Goal: Task Accomplishment & Management: Manage account settings

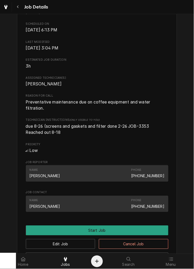
scroll to position [178, 0]
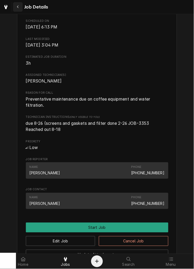
click at [21, 4] on button "Navigate back" at bounding box center [18, 7] width 10 height 10
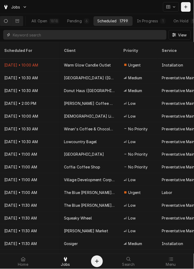
click at [69, 35] on input "Dynamic Content Wrapper" at bounding box center [88, 35] width 151 height 10
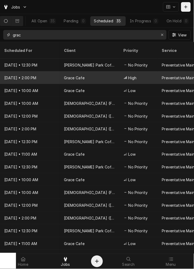
type input "grac"
click at [64, 75] on div "Grace Cafe" at bounding box center [74, 78] width 21 height 6
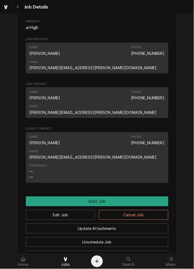
scroll to position [269, 0]
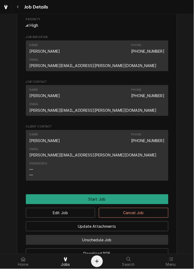
click at [117, 235] on button "Unschedule Job" at bounding box center [97, 240] width 143 height 10
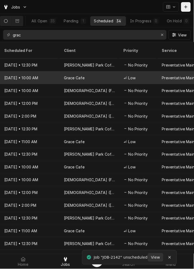
click at [111, 71] on div "Grace Cafe" at bounding box center [90, 77] width 60 height 13
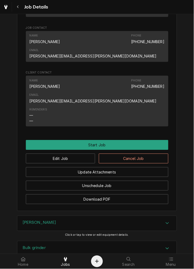
scroll to position [310, 0]
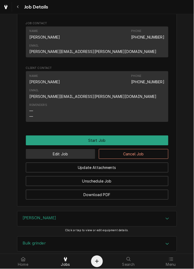
click at [78, 149] on button "Edit Job" at bounding box center [61, 154] width 70 height 10
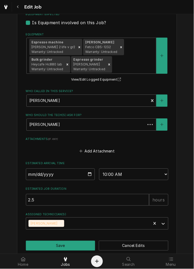
scroll to position [342, 0]
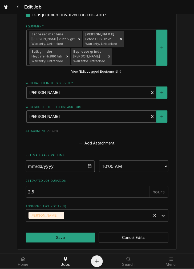
click at [84, 164] on input "2025-11-12" at bounding box center [60, 167] width 69 height 12
click at [87, 165] on input "2025-11-12" at bounding box center [60, 167] width 69 height 12
type textarea "x"
type input "2025-10-12"
type textarea "x"
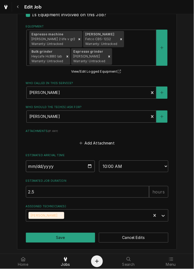
type input "2025-10-13"
type textarea "x"
click at [140, 168] on select "AM / PM 6:00 AM 6:15 AM 6:30 AM 6:45 AM 7:00 AM 7:15 AM 7:30 AM 7:45 AM 8:00 AM…" at bounding box center [133, 167] width 69 height 12
select select "13:30:00"
click at [99, 161] on select "AM / PM 6:00 AM 6:15 AM 6:30 AM 6:45 AM 7:00 AM 7:15 AM 7:30 AM 7:45 AM 8:00 AM…" at bounding box center [133, 167] width 69 height 12
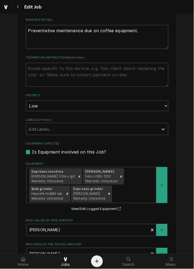
scroll to position [193, 0]
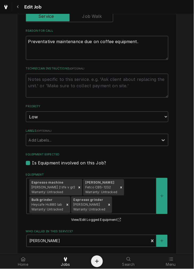
click at [127, 83] on textarea "Technician Instructions ( optional )" at bounding box center [97, 86] width 143 height 24
paste textarea "SET FOR 130PM ETA"
type textarea "x"
type textarea "SET FOR 130PM ETA"
type textarea "x"
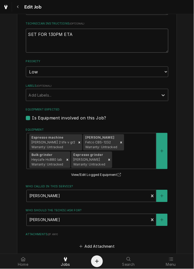
scroll to position [241, 0]
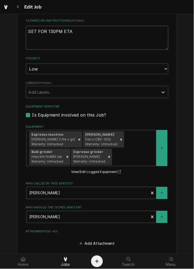
type textarea "SET FOR 130PM ETA"
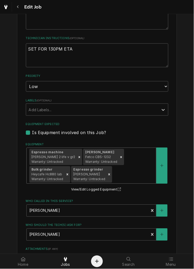
scroll to position [220, 0]
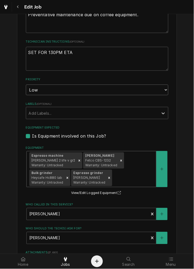
click at [107, 86] on select "No Priority Urgent High Medium Low" at bounding box center [97, 90] width 143 height 11
select select "2"
click at [26, 85] on select "No Priority Urgent High Medium Low" at bounding box center [97, 90] width 143 height 11
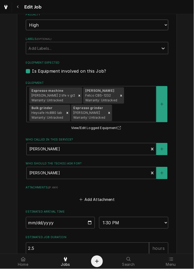
scroll to position [342, 0]
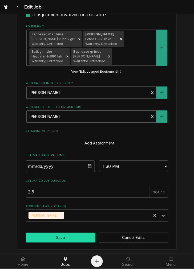
click at [65, 238] on button "Save" at bounding box center [61, 238] width 70 height 10
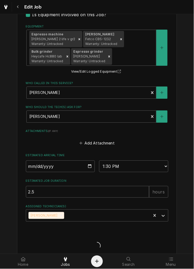
type textarea "x"
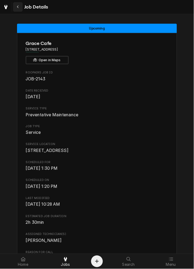
click at [20, 3] on button "Navigate back" at bounding box center [18, 7] width 10 height 10
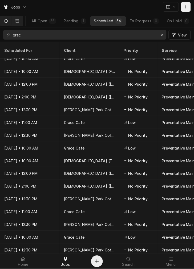
scroll to position [237, 0]
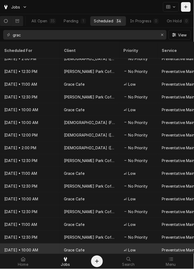
click at [100, 244] on div "Grace Cafe" at bounding box center [90, 250] width 60 height 13
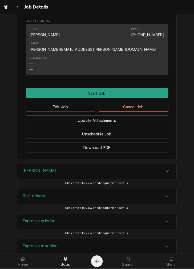
scroll to position [353, 0]
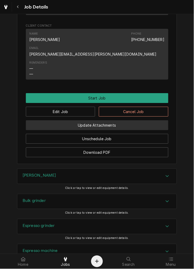
click at [145, 120] on button "Update Attachments" at bounding box center [97, 125] width 143 height 10
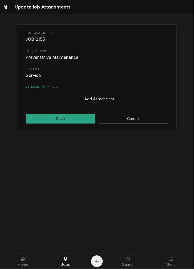
click at [143, 118] on button "Cancel" at bounding box center [134, 119] width 70 height 10
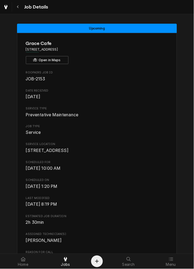
scroll to position [353, 0]
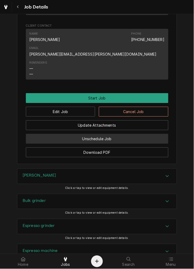
click at [145, 134] on button "Unschedule Job" at bounding box center [97, 139] width 143 height 10
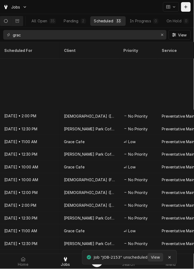
scroll to position [70, 0]
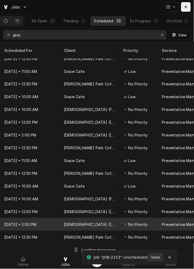
click at [132, 218] on div "No Priority" at bounding box center [138, 224] width 38 height 13
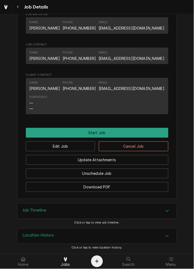
scroll to position [269, 0]
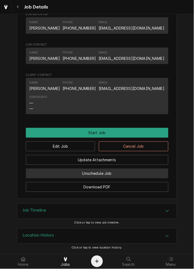
click at [135, 174] on button "Unschedule Job" at bounding box center [97, 174] width 143 height 10
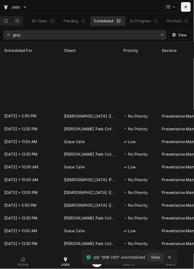
scroll to position [70, 0]
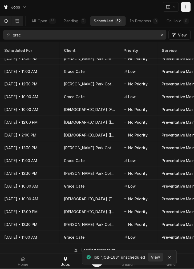
click at [124, 244] on div "Loading more rows..." at bounding box center [97, 250] width 194 height 13
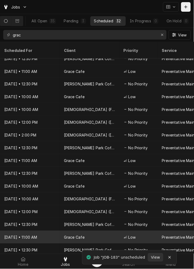
click at [128, 235] on span "Low" at bounding box center [131, 238] width 7 height 6
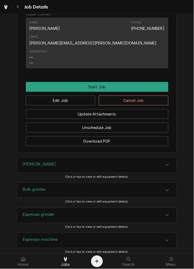
scroll to position [362, 0]
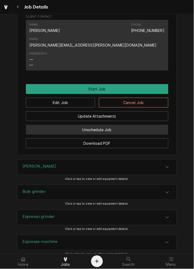
click at [141, 125] on button "Unschedule Job" at bounding box center [97, 130] width 143 height 10
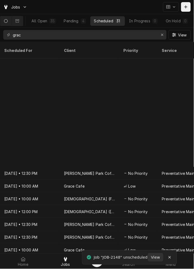
scroll to position [198, 0]
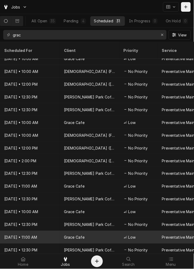
click at [122, 232] on div "Low" at bounding box center [138, 237] width 38 height 13
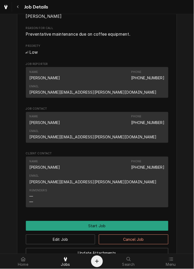
scroll to position [258, 0]
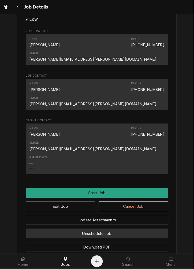
click at [112, 229] on button "Unschedule Job" at bounding box center [97, 234] width 143 height 10
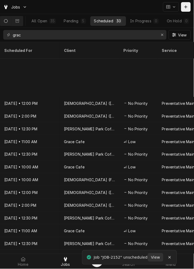
scroll to position [58, 0]
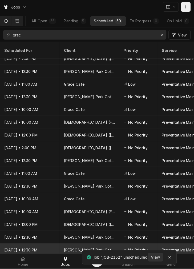
click at [125, 250] on icon "Dynamic Content Wrapper" at bounding box center [125, 250] width 2 height 0
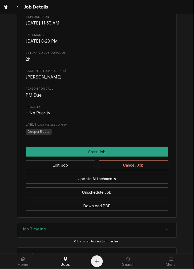
scroll to position [207, 0]
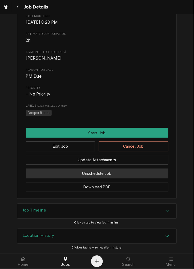
click at [129, 175] on button "Unschedule Job" at bounding box center [97, 174] width 143 height 10
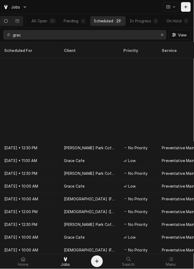
scroll to position [173, 0]
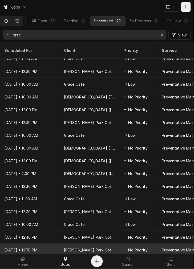
click at [120, 244] on div "No Priority" at bounding box center [138, 250] width 38 height 13
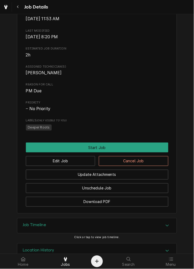
scroll to position [207, 0]
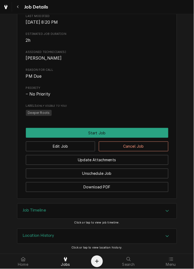
click at [147, 159] on button "Update Attachments" at bounding box center [97, 160] width 143 height 10
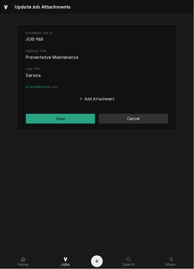
click at [154, 116] on button "Cancel" at bounding box center [134, 119] width 70 height 10
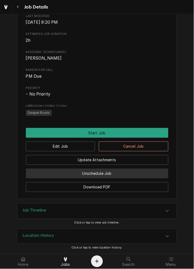
click at [138, 172] on button "Unschedule Job" at bounding box center [97, 174] width 143 height 10
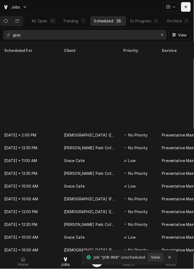
scroll to position [160, 0]
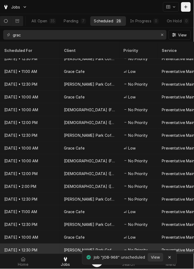
click at [116, 244] on div "Saylor Park Coffee" at bounding box center [90, 250] width 60 height 13
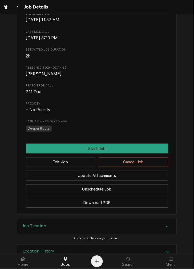
scroll to position [207, 0]
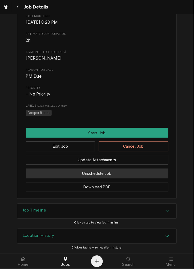
click at [130, 174] on button "Unschedule Job" at bounding box center [97, 174] width 143 height 10
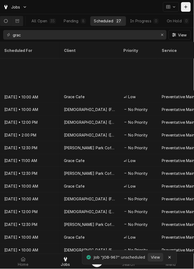
scroll to position [121, 0]
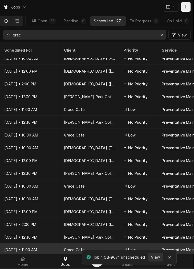
click at [107, 246] on div "Grace Cafe" at bounding box center [90, 250] width 60 height 13
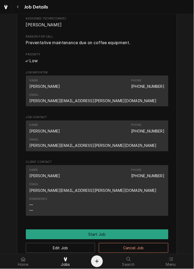
scroll to position [223, 0]
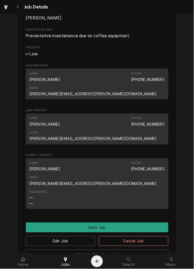
click at [110, 264] on button "Unschedule Job" at bounding box center [97, 269] width 143 height 10
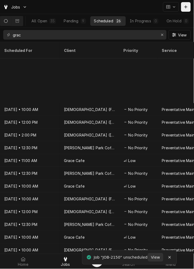
scroll to position [134, 0]
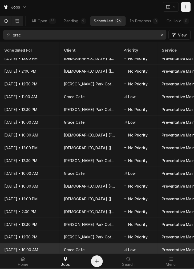
click at [98, 244] on div "Grace Cafe" at bounding box center [90, 250] width 60 height 13
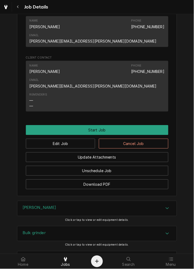
scroll to position [318, 0]
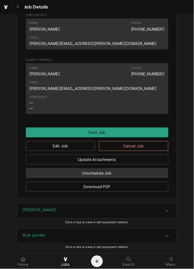
click at [118, 169] on button "Unschedule Job" at bounding box center [97, 174] width 143 height 10
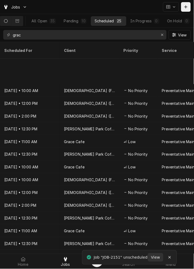
scroll to position [45, 0]
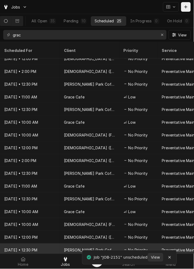
click at [107, 244] on div "[PERSON_NAME] Park Coffee" at bounding box center [90, 250] width 60 height 13
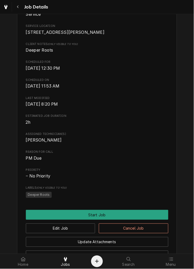
scroll to position [207, 0]
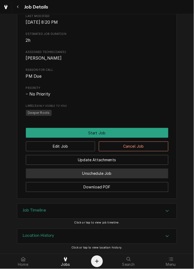
click at [104, 173] on button "Unschedule Job" at bounding box center [97, 174] width 143 height 10
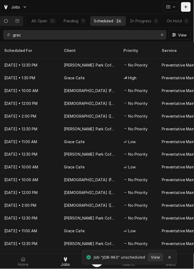
scroll to position [70, 0]
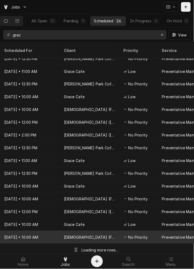
click at [105, 235] on div "[DEMOGRAPHIC_DATA] (Ft. [PERSON_NAME])" at bounding box center [89, 238] width 51 height 6
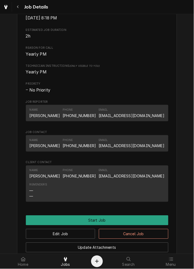
scroll to position [287, 0]
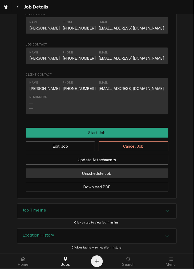
click at [112, 174] on button "Unschedule Job" at bounding box center [97, 174] width 143 height 10
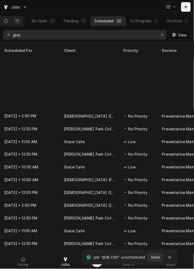
scroll to position [70, 0]
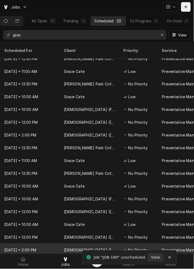
click at [116, 244] on div "[DEMOGRAPHIC_DATA] ([GEOGRAPHIC_DATA])" at bounding box center [90, 250] width 60 height 13
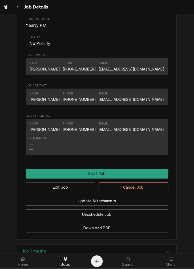
scroll to position [226, 0]
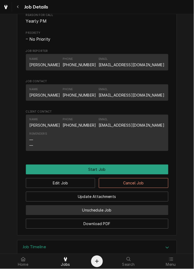
click at [116, 215] on button "Unschedule Job" at bounding box center [97, 211] width 143 height 10
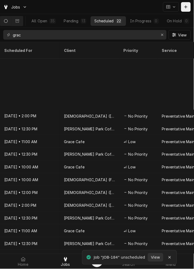
scroll to position [70, 0]
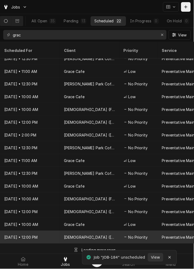
click at [114, 235] on div "[DEMOGRAPHIC_DATA] ([GEOGRAPHIC_DATA])" at bounding box center [89, 238] width 51 height 6
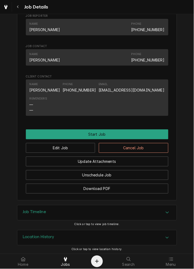
scroll to position [260, 0]
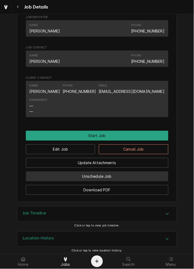
click at [120, 182] on button "Unschedule Job" at bounding box center [97, 177] width 143 height 10
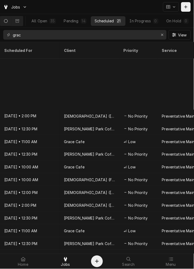
scroll to position [70, 0]
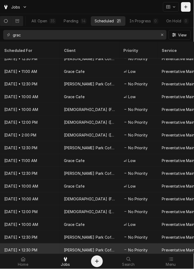
click at [80, 248] on div "Saylor Park Coffee" at bounding box center [89, 251] width 51 height 6
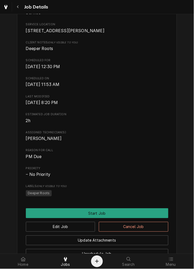
scroll to position [207, 0]
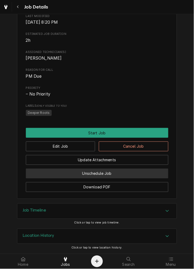
click at [113, 174] on button "Unschedule Job" at bounding box center [97, 174] width 143 height 10
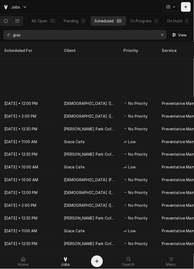
scroll to position [58, 0]
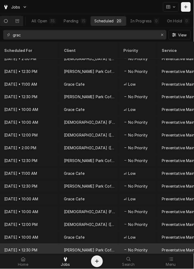
click at [108, 244] on div "[PERSON_NAME] Park Coffee" at bounding box center [90, 250] width 60 height 13
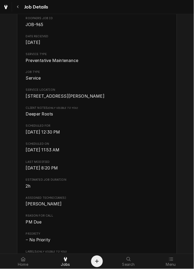
scroll to position [207, 0]
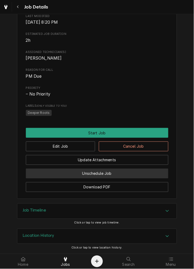
click at [121, 175] on button "Unschedule Job" at bounding box center [97, 174] width 143 height 10
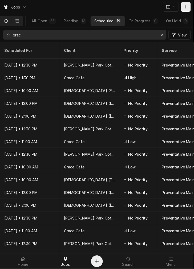
scroll to position [45, 0]
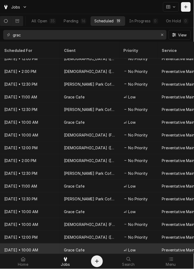
click at [122, 244] on div "Low" at bounding box center [138, 250] width 38 height 13
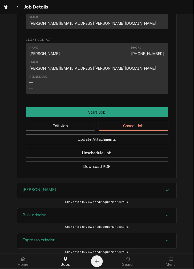
scroll to position [329, 0]
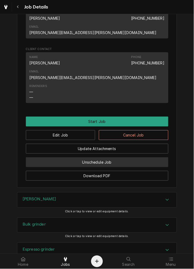
click at [127, 158] on button "Unschedule Job" at bounding box center [97, 163] width 143 height 10
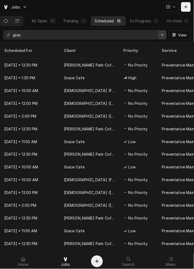
click at [165, 34] on button "Erase input" at bounding box center [162, 35] width 9 height 9
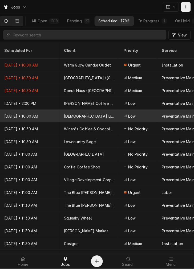
click at [126, 114] on div "Dynamic Content Wrapper" at bounding box center [126, 116] width 4 height 4
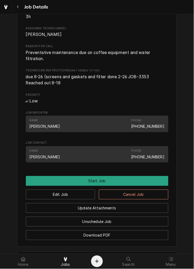
scroll to position [261, 0]
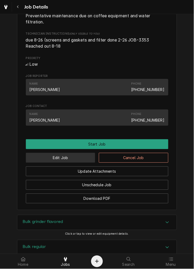
click at [83, 163] on button "Edit Job" at bounding box center [61, 158] width 70 height 10
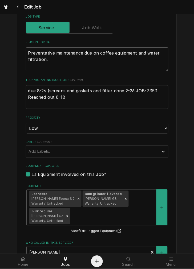
type textarea "x"
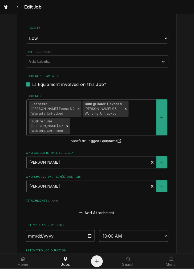
scroll to position [360, 0]
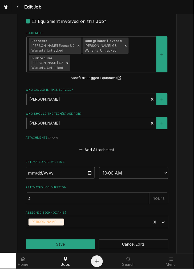
click at [124, 168] on select "AM / PM 6:00 AM 6:15 AM 6:30 AM 6:45 AM 7:00 AM 7:15 AM 7:30 AM 7:45 AM 8:00 AM…" at bounding box center [133, 173] width 69 height 12
click at [92, 167] on input "2025-09-10" at bounding box center [60, 173] width 69 height 12
click at [87, 167] on input "2025-09-10" at bounding box center [60, 173] width 69 height 12
type input "2025-09-22"
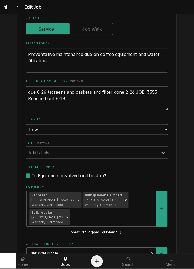
scroll to position [206, 0]
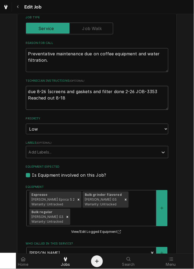
click at [119, 94] on textarea "due 8-26 (screens and gaskets and filter done 2-26 JOB-3353 Reached out 8-18" at bounding box center [97, 98] width 143 height 24
type textarea "x"
type textarea "due 8-26 (screens and gaskets and filter done 2-26 JOB-3353 Reached out 8-18,"
type textarea "x"
type textarea "due 8-26 (screens and gaskets and filter done 2-26 JOB-3353 Reached out 8-18,"
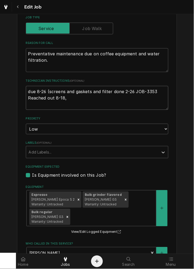
type textarea "x"
type textarea "due 8-26 (screens and gaskets and filter done 2-26 JOB-3353 Reached out 8-18, 9"
type textarea "x"
type textarea "due 8-26 (screens and gaskets and filter done 2-26 JOB-3353 Reached out 8-18, 99"
type textarea "x"
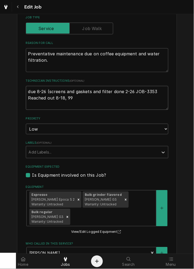
type textarea "due 8-26 (screens and gaskets and filter done 2-26 JOB-3353 Reached out 8-18, 9"
type textarea "x"
type textarea "due 8-26 (screens and gaskets and filter done 2-26 JOB-3353 Reached out 8-18, 9-"
type textarea "x"
type textarea "due 8-26 (screens and gaskets and filter done 2-26 JOB-3353 Reached out 8-18, 9…"
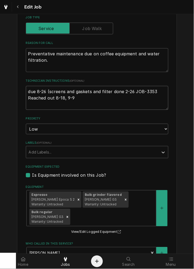
type textarea "x"
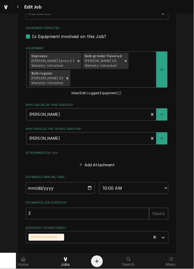
scroll to position [360, 0]
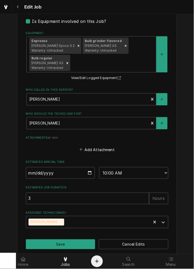
type textarea "due 8-26 (screens and gaskets and filter done 2-26 JOB-3353 Reached out 8-18, 9…"
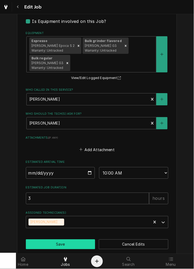
click at [69, 240] on button "Save" at bounding box center [61, 245] width 70 height 10
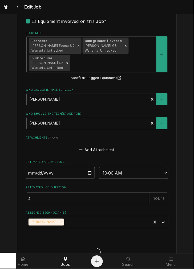
type textarea "x"
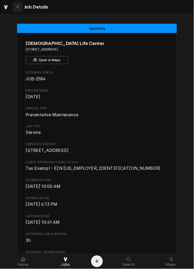
click at [18, 7] on icon "Navigate back" at bounding box center [18, 7] width 2 height 4
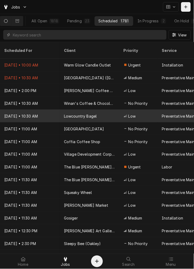
click at [110, 110] on div "Lowcountry Bagel" at bounding box center [90, 116] width 60 height 13
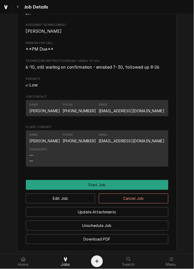
scroll to position [214, 0]
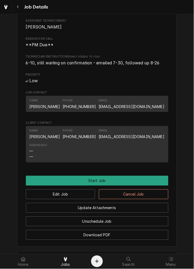
click at [20, 4] on button "Navigate back" at bounding box center [18, 7] width 10 height 10
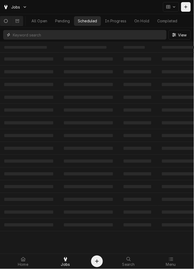
click at [93, 33] on input "Dynamic Content Wrapper" at bounding box center [88, 35] width 151 height 10
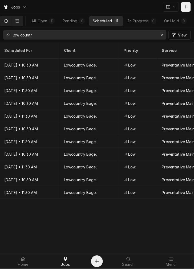
type input "low countr"
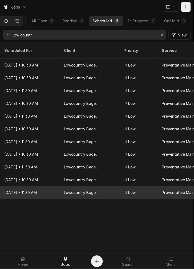
click at [79, 190] on div "Lowcountry Bagel" at bounding box center [80, 193] width 33 height 6
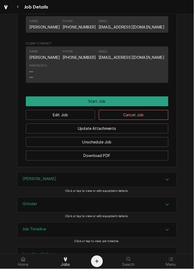
scroll to position [300, 0]
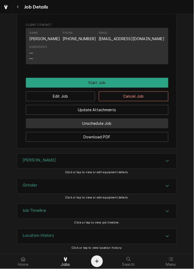
click at [119, 124] on button "Unschedule Job" at bounding box center [97, 124] width 143 height 10
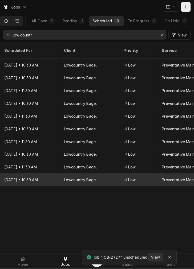
click at [103, 174] on div "Lowcountry Bagel" at bounding box center [90, 180] width 60 height 13
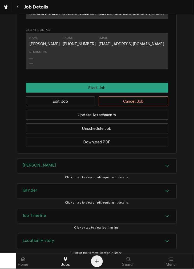
scroll to position [272, 0]
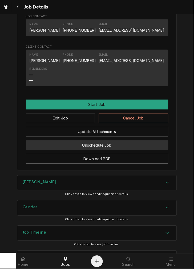
click at [131, 151] on button "Unschedule Job" at bounding box center [97, 146] width 143 height 10
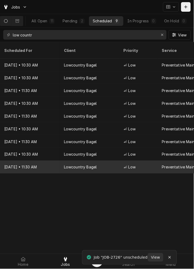
click at [108, 162] on div "Lowcountry Bagel" at bounding box center [90, 167] width 60 height 13
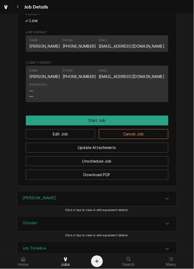
scroll to position [300, 0]
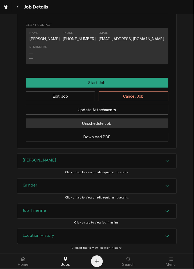
click at [123, 124] on button "Unschedule Job" at bounding box center [97, 124] width 143 height 10
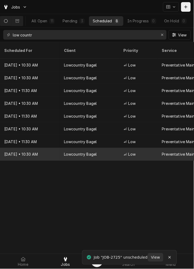
click at [113, 148] on div "Lowcountry Bagel" at bounding box center [90, 154] width 60 height 13
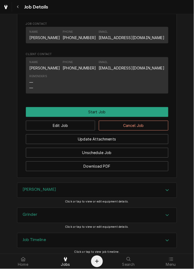
scroll to position [300, 0]
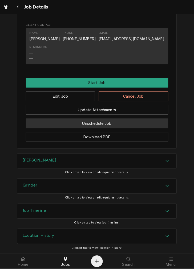
click at [116, 125] on button "Unschedule Job" at bounding box center [97, 124] width 143 height 10
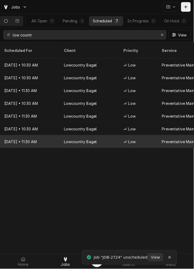
click at [108, 137] on div "Lowcountry Bagel" at bounding box center [90, 141] width 60 height 13
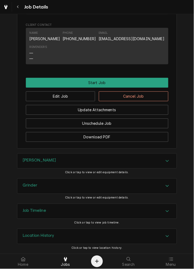
scroll to position [299, 0]
click at [121, 123] on button "Unschedule Job" at bounding box center [97, 124] width 143 height 10
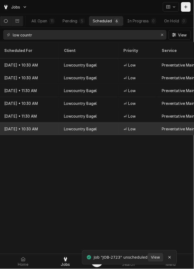
click div "Lowcountry Bagel"
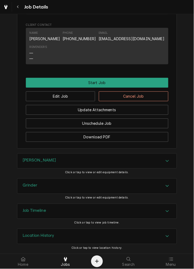
scroll to position [292, 0]
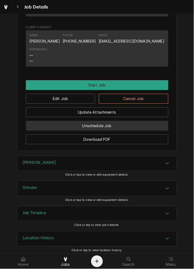
click at [116, 130] on button "Unschedule Job" at bounding box center [97, 126] width 143 height 10
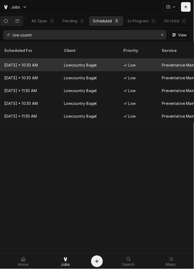
click at [104, 59] on div "Lowcountry Bagel" at bounding box center [90, 65] width 60 height 13
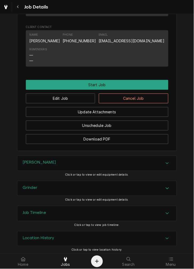
scroll to position [311, 0]
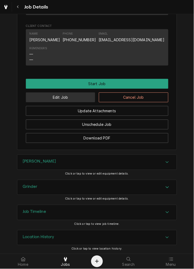
click at [72, 100] on button "Edit Job" at bounding box center [61, 98] width 70 height 10
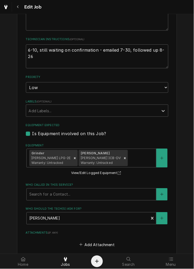
type textarea "x"
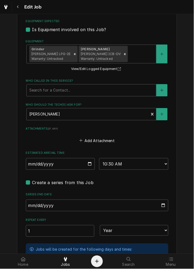
scroll to position [328, 0]
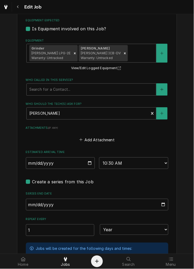
click at [87, 164] on input "2025-09-10" at bounding box center [60, 164] width 69 height 12
type input "2025-09-24"
type textarea "x"
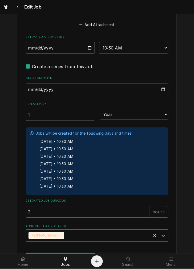
scroll to position [462, 0]
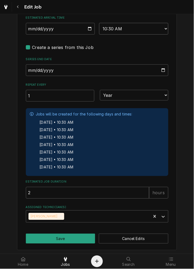
click at [146, 27] on select "AM / PM 6:00 AM 6:15 AM 6:30 AM 6:45 AM 7:00 AM 7:15 AM 7:30 AM 7:45 AM 8:00 AM…" at bounding box center [133, 29] width 69 height 12
click at [70, 125] on div "Sep 24 • 10:30 AM" at bounding box center [86, 122] width 93 height 7
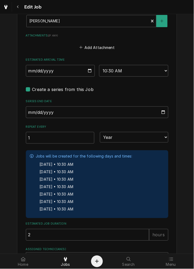
click at [80, 90] on label "Create a series from this Job" at bounding box center [63, 89] width 62 height 6
click at [80, 90] on input "Job Create/Update Form" at bounding box center [103, 92] width 143 height 12
checkbox input "false"
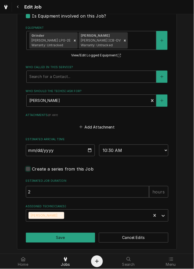
scroll to position [340, 0]
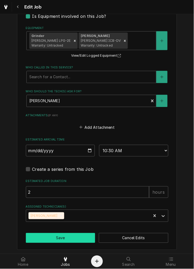
click at [73, 241] on button "Save" at bounding box center [61, 239] width 70 height 10
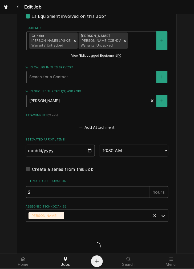
type textarea "x"
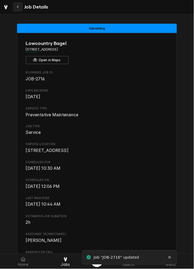
click at [22, 9] on button "Navigate back" at bounding box center [18, 7] width 10 height 10
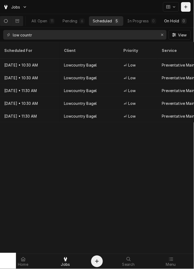
click at [177, 20] on div "On Hold" at bounding box center [171, 21] width 15 height 6
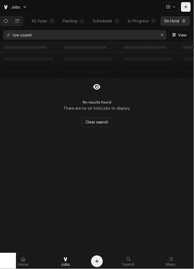
scroll to position [0, 38]
click at [163, 38] on button "Erase input" at bounding box center [162, 35] width 9 height 9
click at [105, 18] on button "In Progress 0" at bounding box center [107, 21] width 36 height 10
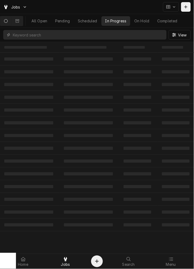
scroll to position [0, 0]
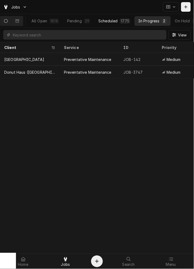
click at [101, 17] on button "Scheduled 1775" at bounding box center [114, 21] width 39 height 10
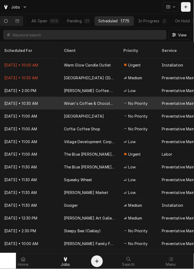
click at [76, 99] on div "Winan's Coffee & Chocolate ([GEOGRAPHIC_DATA])" at bounding box center [90, 103] width 60 height 13
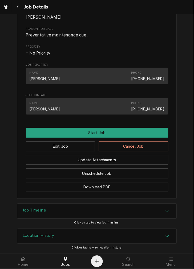
scroll to position [230, 0]
click at [79, 148] on button "Edit Job" at bounding box center [61, 147] width 70 height 10
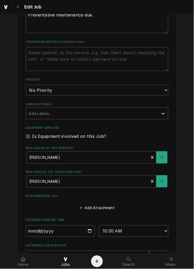
scroll to position [221, 0]
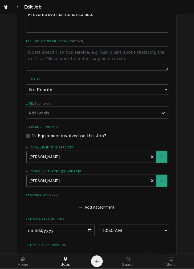
click at [125, 59] on textarea "Technician Instructions ( optional )" at bounding box center [97, 59] width 143 height 24
type textarea "x"
type textarea "h"
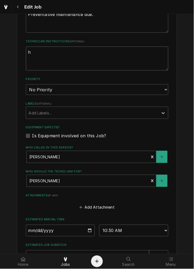
type textarea "x"
type textarea "ho"
type textarea "x"
type textarea "hol"
type textarea "x"
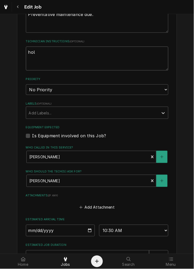
type textarea "hold"
type textarea "x"
type textarea "holdi"
type textarea "x"
type textarea "holdin"
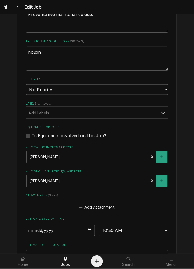
type textarea "x"
type textarea "holding"
type textarea "x"
type textarea "holding"
type textarea "x"
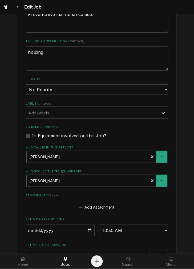
type textarea "holding t"
type textarea "x"
type textarea "holding ti"
type textarea "x"
type textarea "holding til"
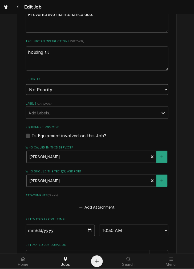
type textarea "x"
type textarea "holding til"
type textarea "x"
type textarea "holding til l"
type textarea "x"
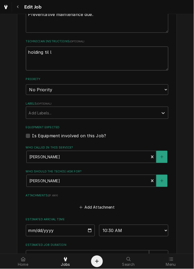
type textarea "holding til la"
type textarea "x"
type textarea "holding til lat"
type textarea "x"
type textarea "holding til late"
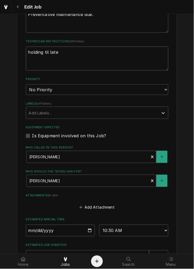
type textarea "x"
type textarea "holding til later"
type textarea "x"
type textarea "holding til later"
type textarea "x"
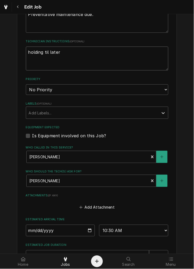
type textarea "holding til later u"
type textarea "x"
type textarea "holding til later ub"
type textarea "x"
type textarea "holding til later ub"
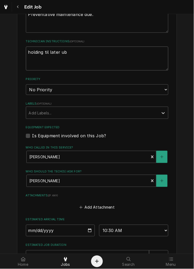
type textarea "x"
type textarea "holding til later ub ="
type textarea "x"
type textarea "holding til later ub"
type textarea "x"
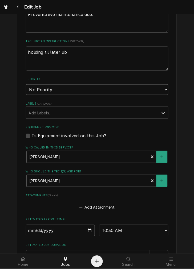
type textarea "holding til later ub"
type textarea "x"
type textarea "holding til later u"
type textarea "x"
type textarea "holding til later"
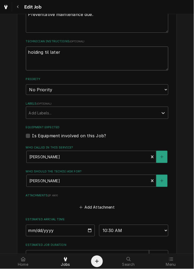
type textarea "x"
type textarea "holding til later i"
type textarea "x"
type textarea "holding til later in"
type textarea "x"
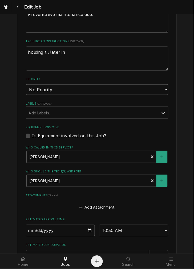
type textarea "holding til later in"
type textarea "x"
type textarea "holding til later in t"
type textarea "x"
type textarea "holding til later in th"
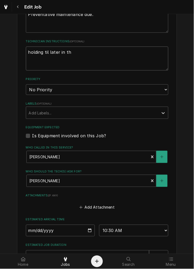
type textarea "x"
type textarea "holding til later in th"
type textarea "x"
type textarea "holding til later in th e"
type textarea "x"
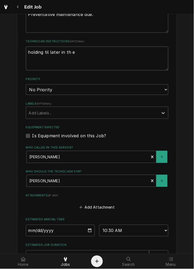
type textarea "holding til later in th"
type textarea "x"
type textarea "holding til later in th"
type textarea "x"
type textarea "holding til later in the"
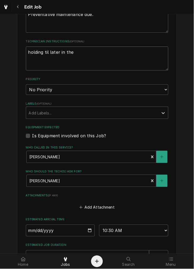
type textarea "x"
type textarea "holding til later in the"
type textarea "x"
type textarea "holding til later in the m"
type textarea "x"
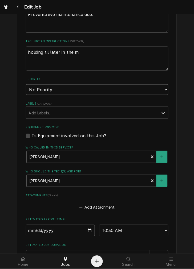
type textarea "holding til later in the mo"
type textarea "x"
type textarea "holding til later in the mon"
type textarea "x"
type textarea "holding til later in the mont"
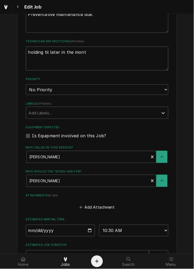
type textarea "x"
type textarea "holding til later in the month"
type textarea "x"
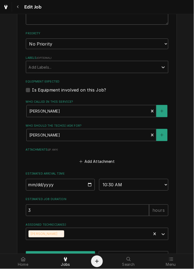
scroll to position [285, 0]
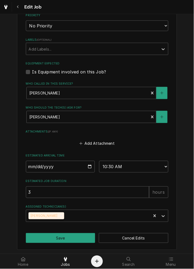
type textarea "holding til later in the month"
click at [87, 164] on input "2025-09-10" at bounding box center [60, 167] width 69 height 12
type textarea "x"
type input "2025-10-01"
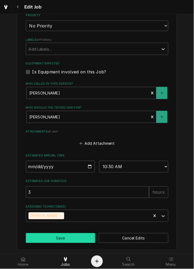
click at [63, 239] on button "Save" at bounding box center [61, 239] width 70 height 10
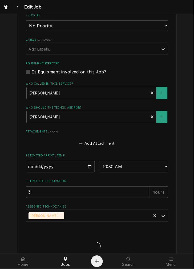
type textarea "x"
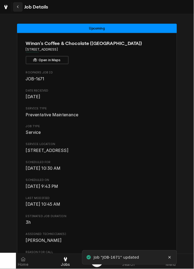
click at [20, 6] on div "Navigate back" at bounding box center [17, 6] width 5 height 5
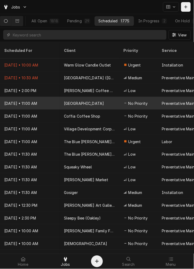
click at [103, 101] on div "[GEOGRAPHIC_DATA]" at bounding box center [84, 104] width 40 height 6
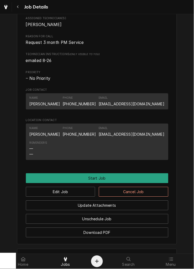
scroll to position [259, 0]
